Goal: Use online tool/utility: Use online tool/utility

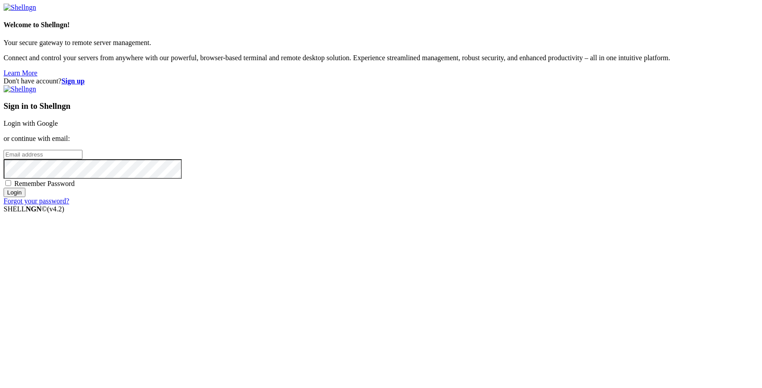
type input "[PERSON_NAME][EMAIL_ADDRESS][DOMAIN_NAME]"
click at [25, 197] on input "Login" at bounding box center [15, 192] width 22 height 9
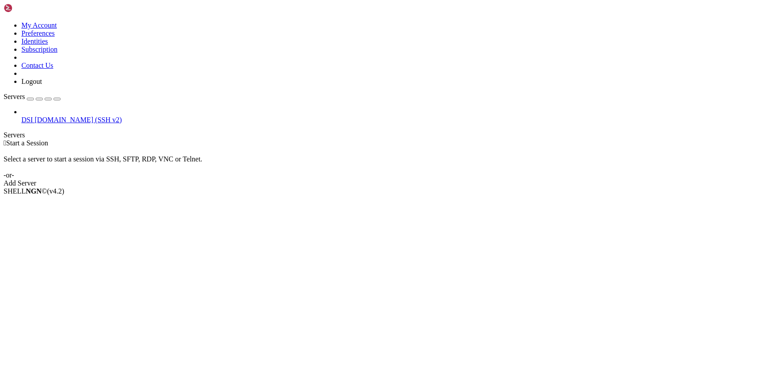
click at [33, 116] on span "DSI" at bounding box center [27, 120] width 12 height 8
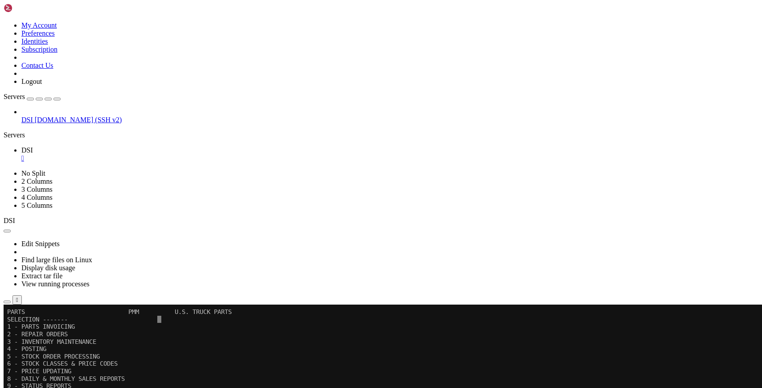
click at [57, 99] on icon "button" at bounding box center [57, 99] width 0 height 0
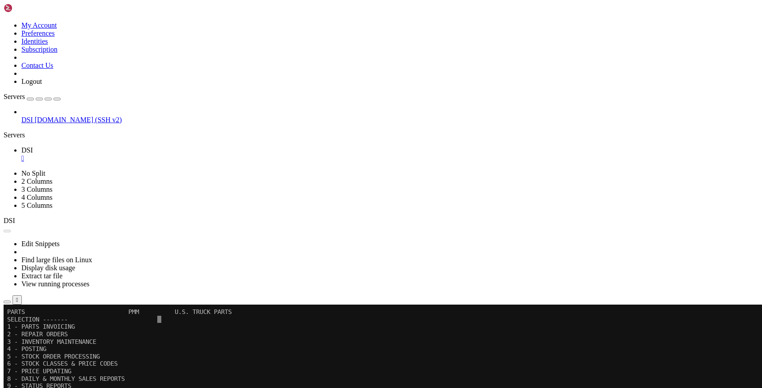
click at [39, 329] on button "Reconnect" at bounding box center [22, 333] width 36 height 9
